Goal: Information Seeking & Learning: Find specific page/section

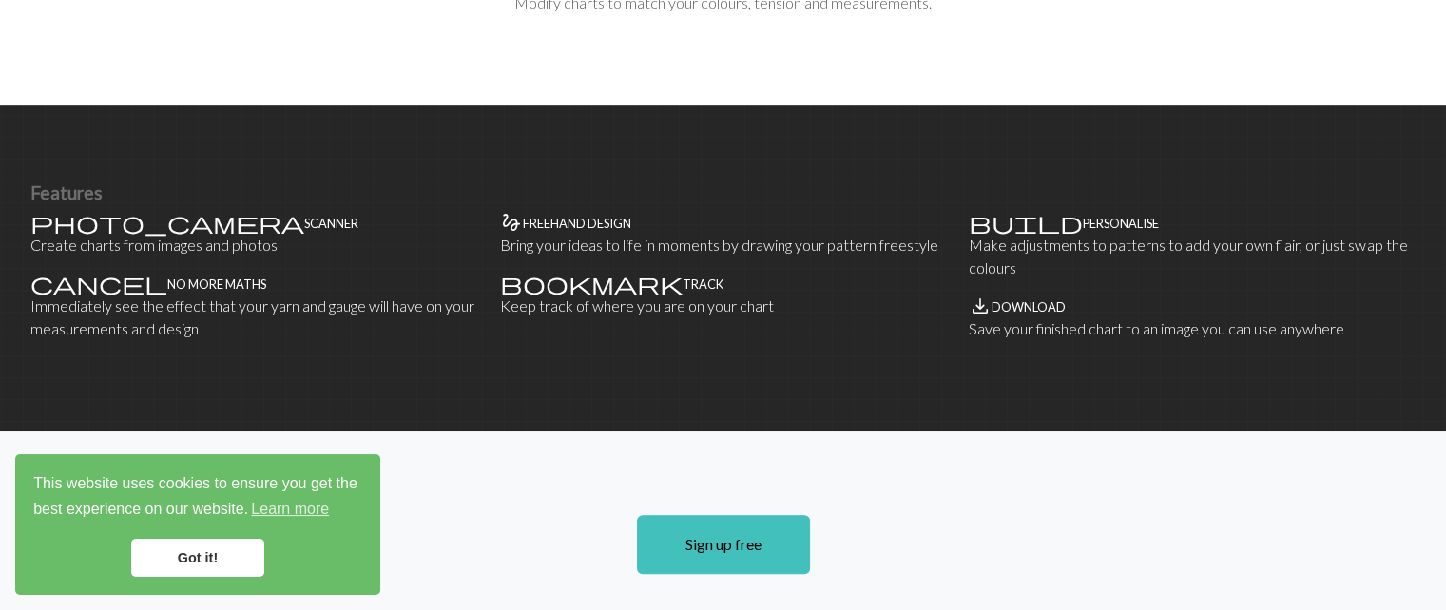
scroll to position [1064, 0]
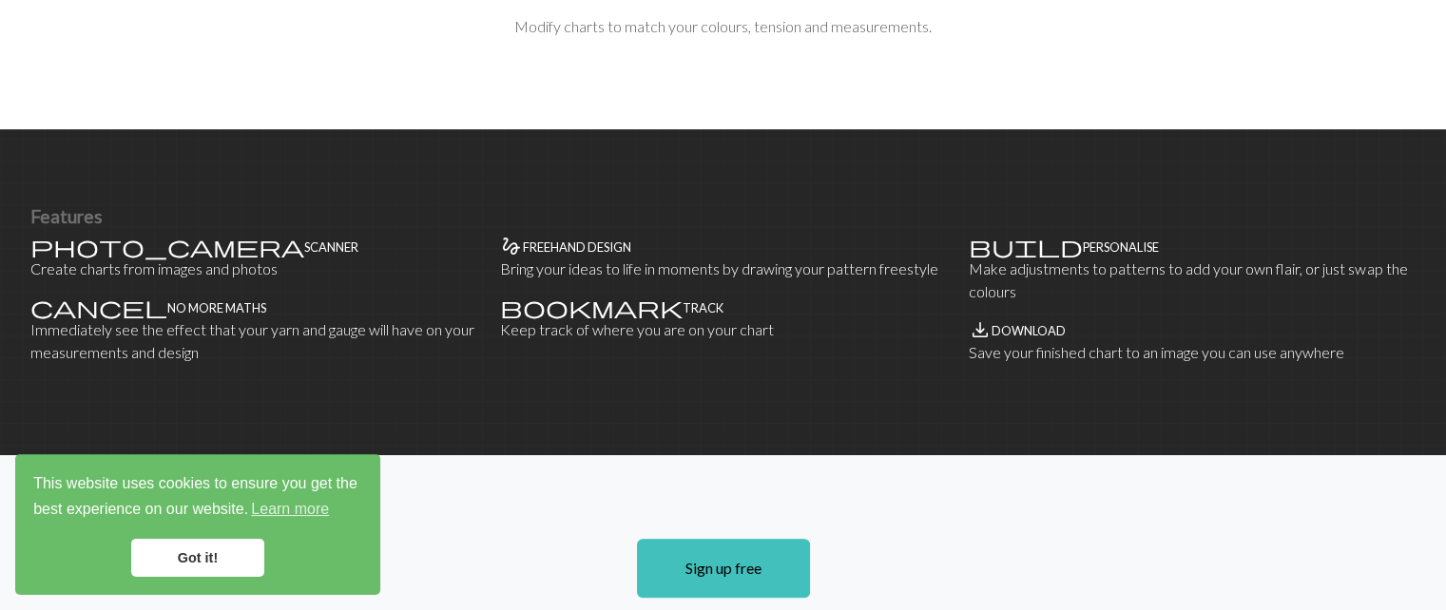
click at [201, 561] on link "Got it!" at bounding box center [197, 558] width 133 height 38
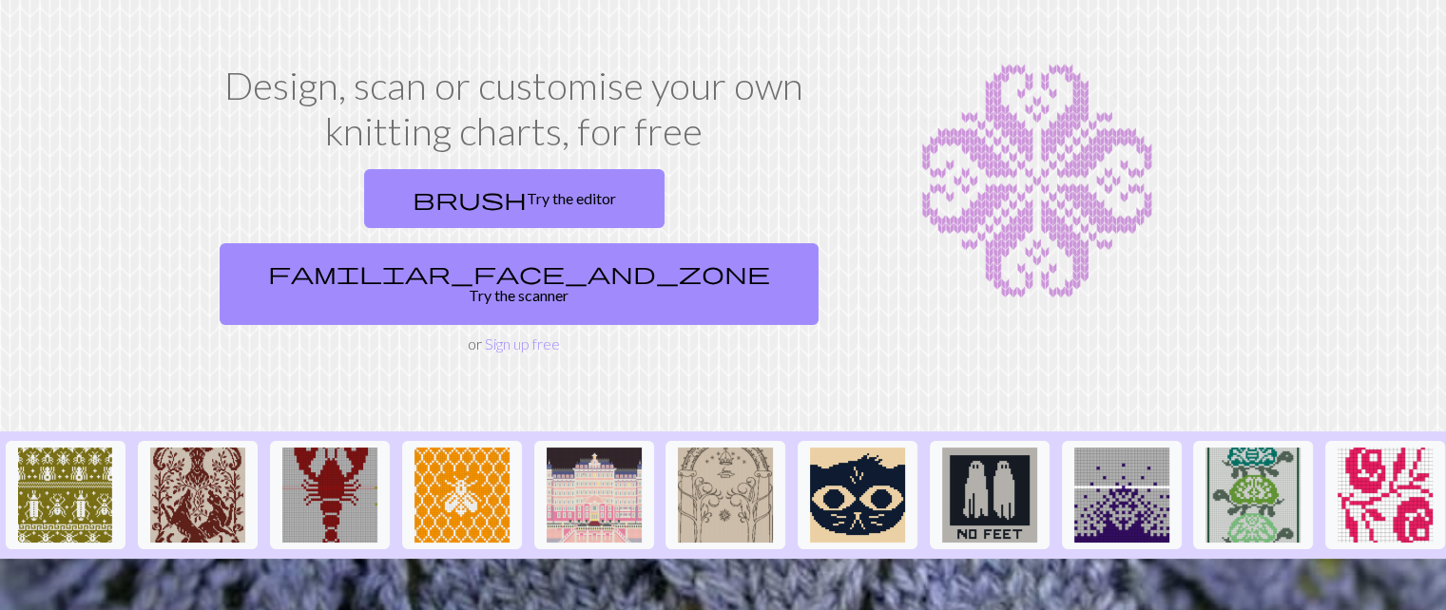
scroll to position [0, 0]
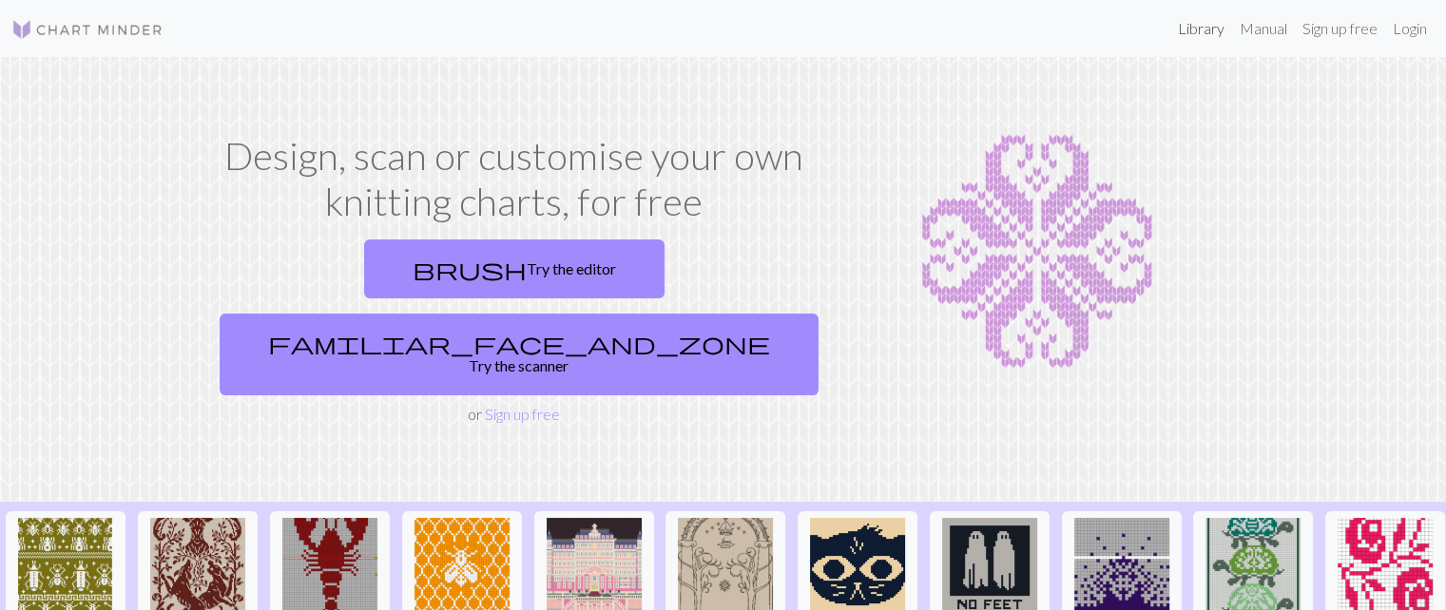
click at [1197, 29] on link "Library" at bounding box center [1201, 29] width 62 height 38
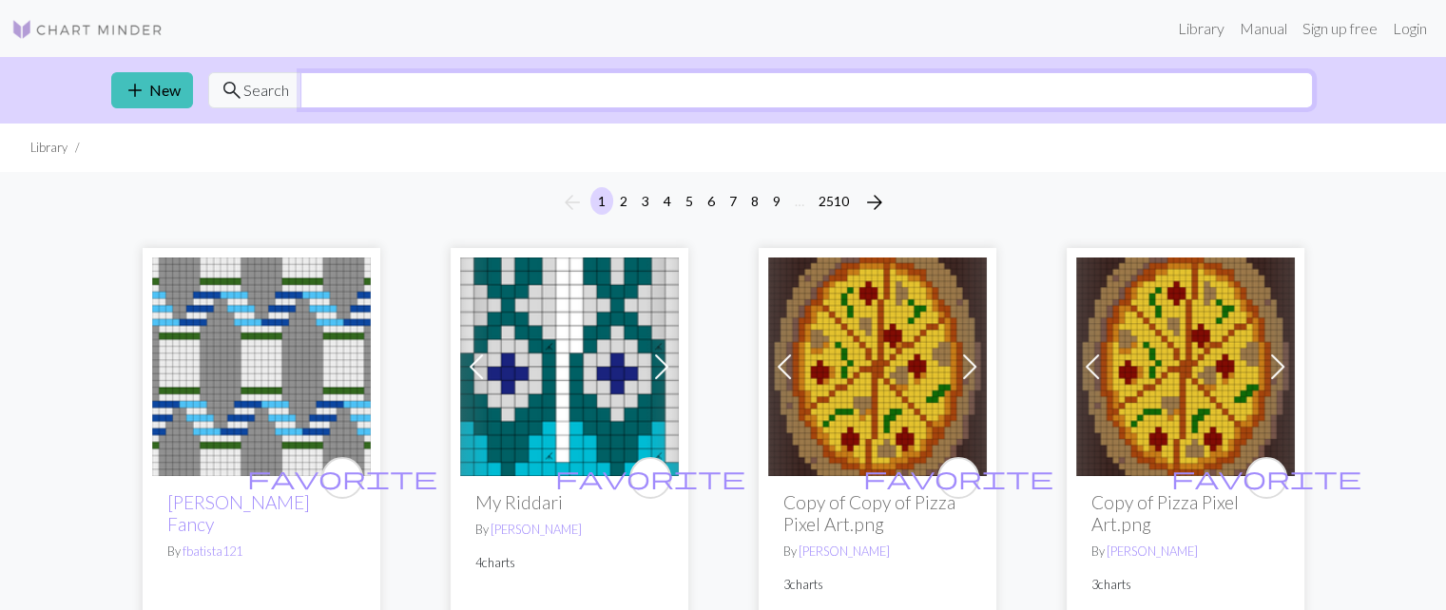
click at [468, 101] on input "text" at bounding box center [806, 90] width 1012 height 36
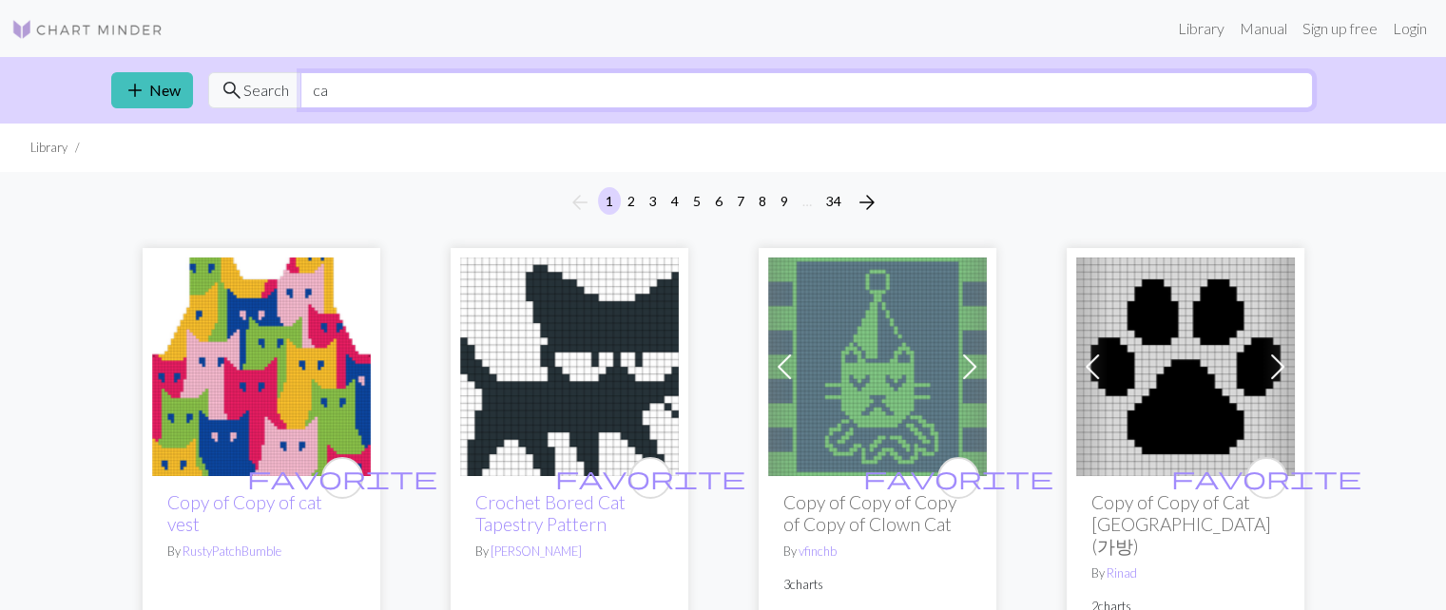
type input "c"
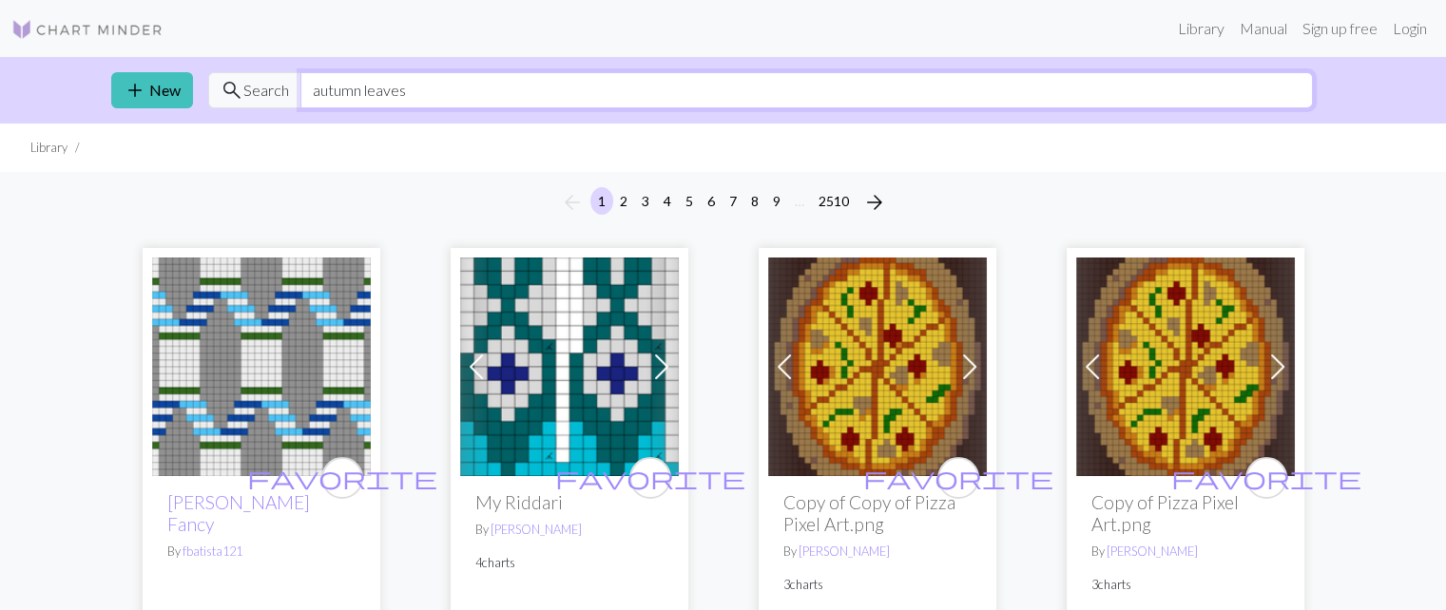
type input "autumn leaves"
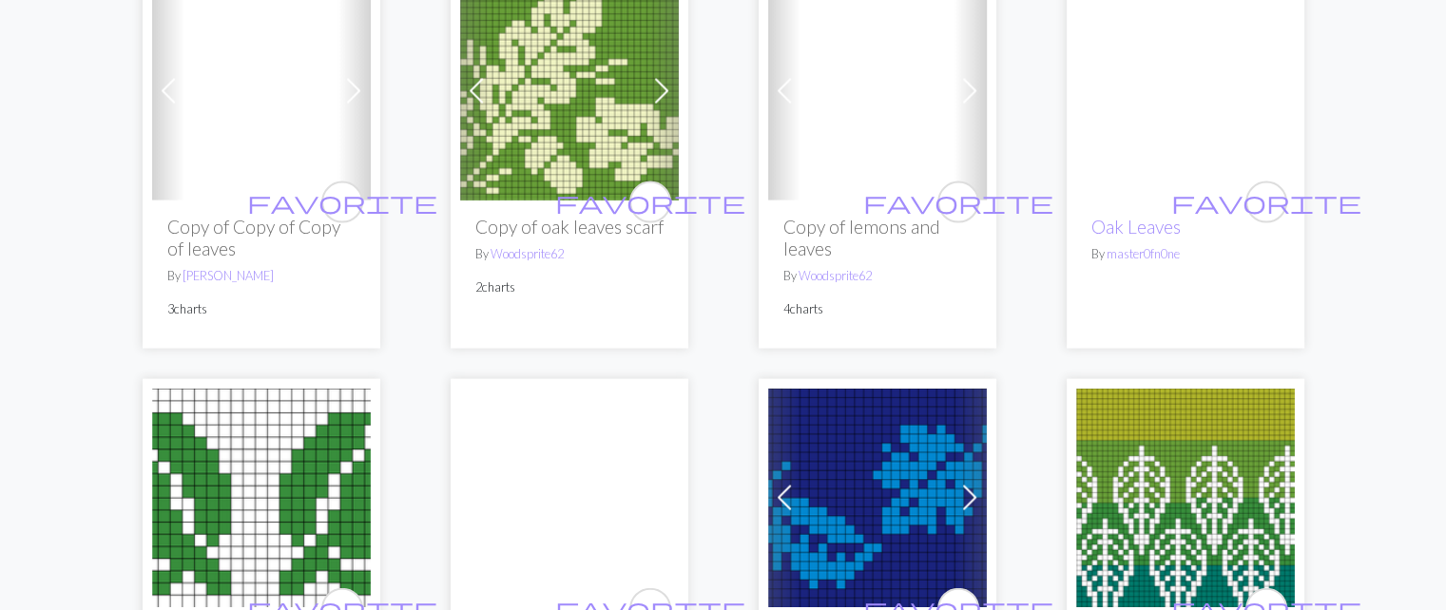
scroll to position [3920, 0]
